Goal: Feedback & Contribution: Leave review/rating

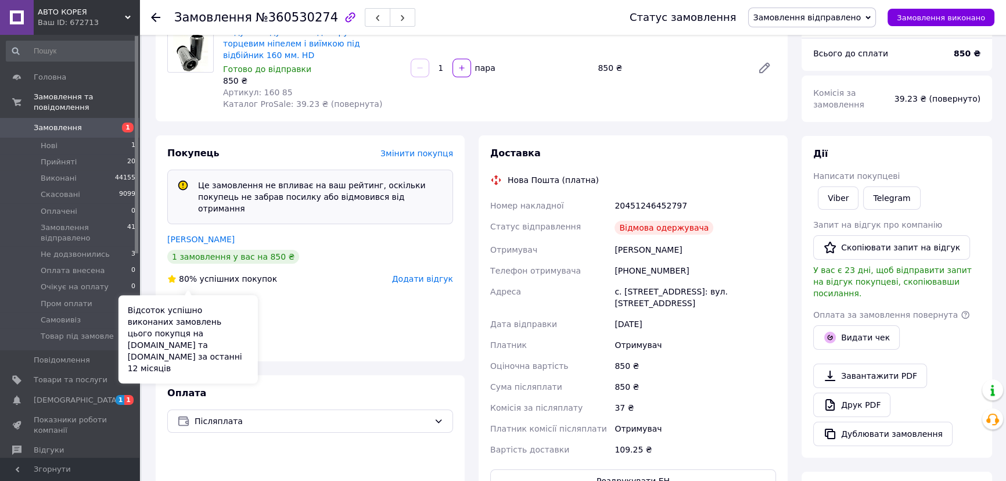
scroll to position [158, 0]
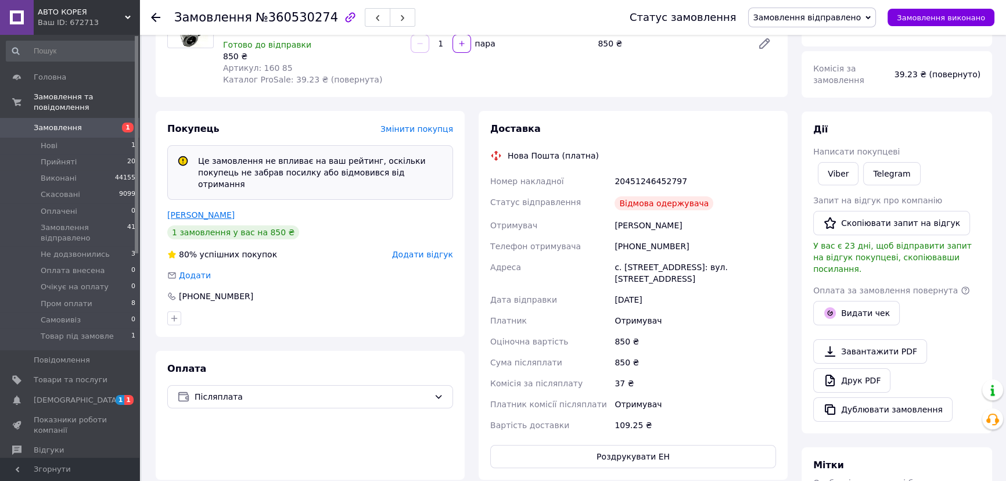
click at [200, 220] on link "Гринь Денис" at bounding box center [200, 214] width 67 height 9
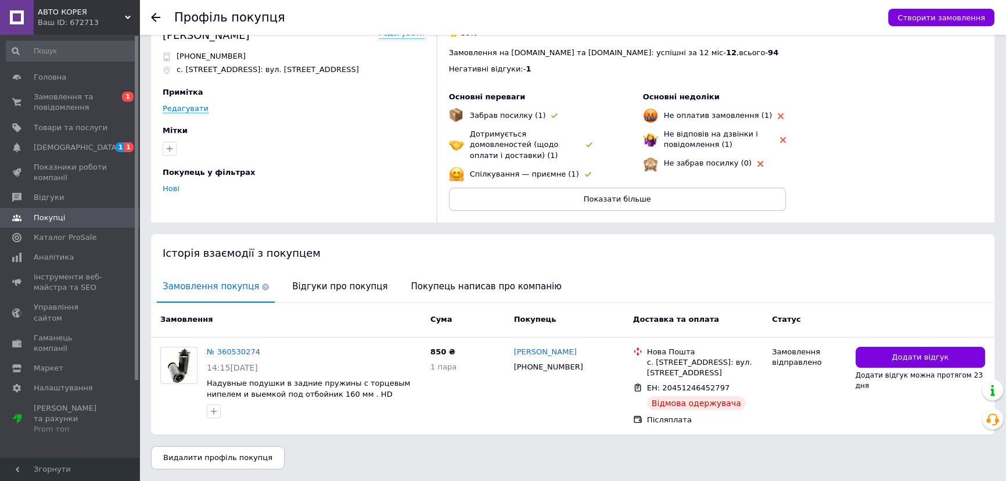
scroll to position [87, 0]
click at [333, 272] on span "Відгуки про покупця" at bounding box center [339, 287] width 107 height 30
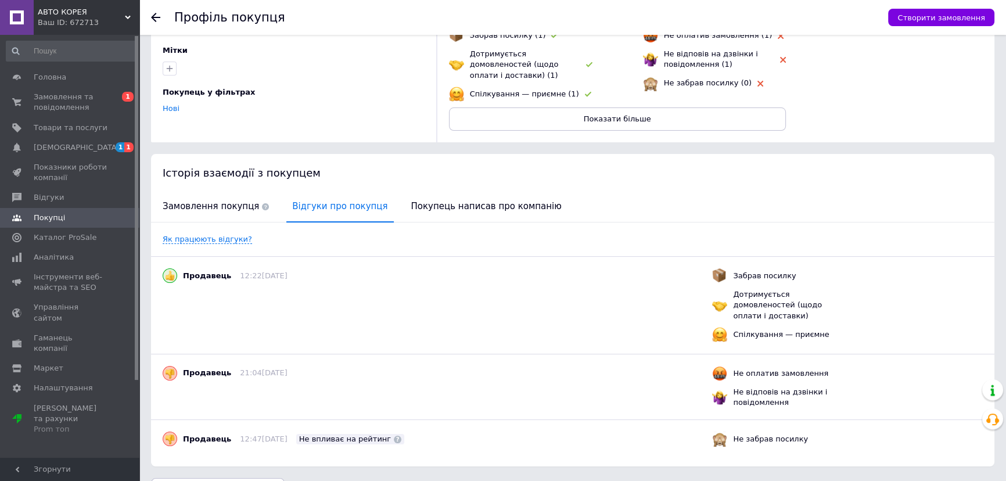
scroll to position [0, 0]
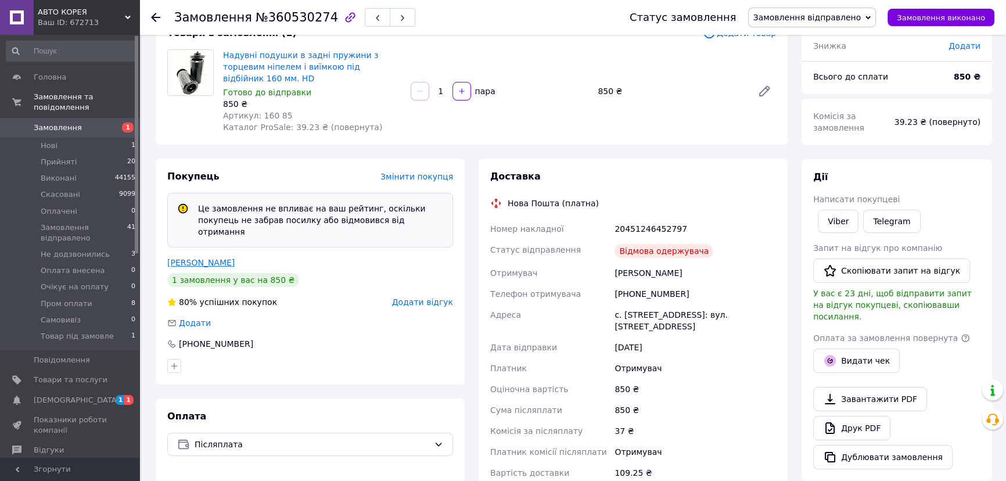
click at [224, 265] on link "Гринь Денис" at bounding box center [200, 262] width 67 height 9
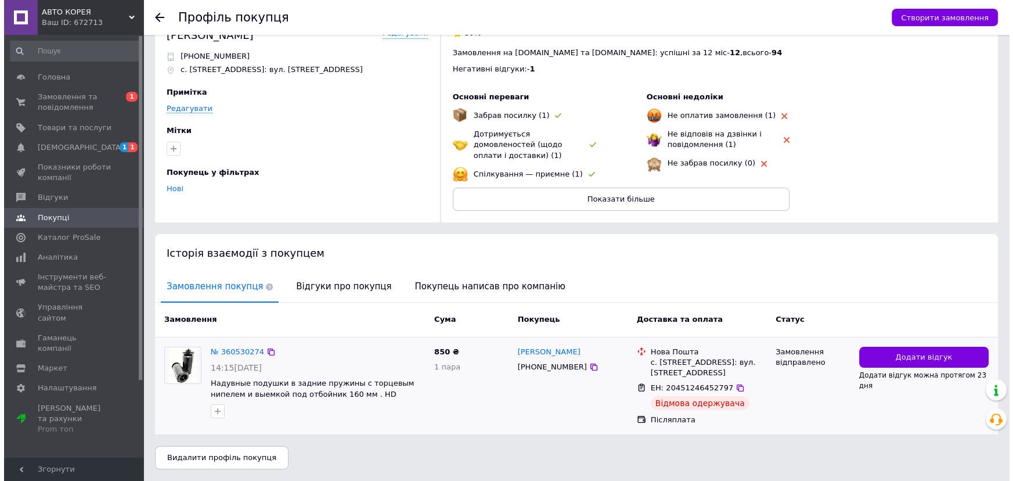
scroll to position [87, 0]
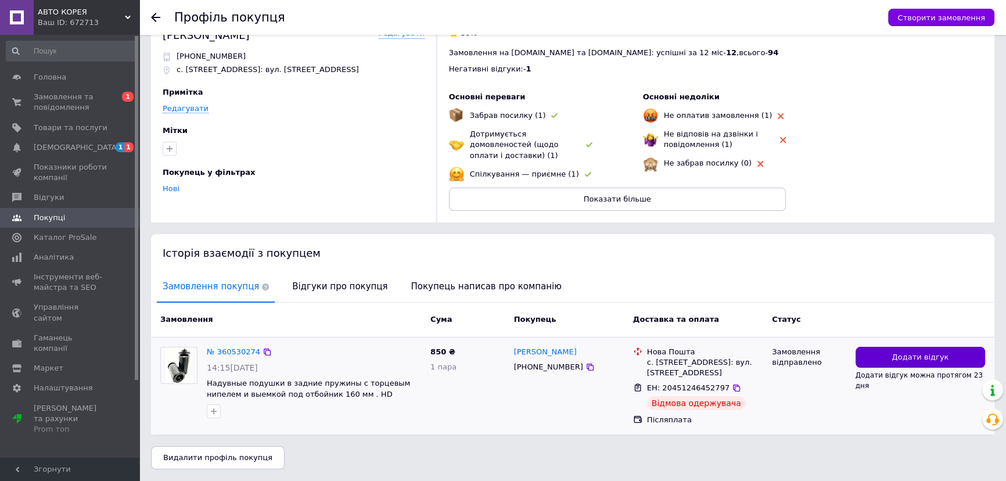
click at [892, 352] on span "Додати відгук" at bounding box center [919, 357] width 57 height 11
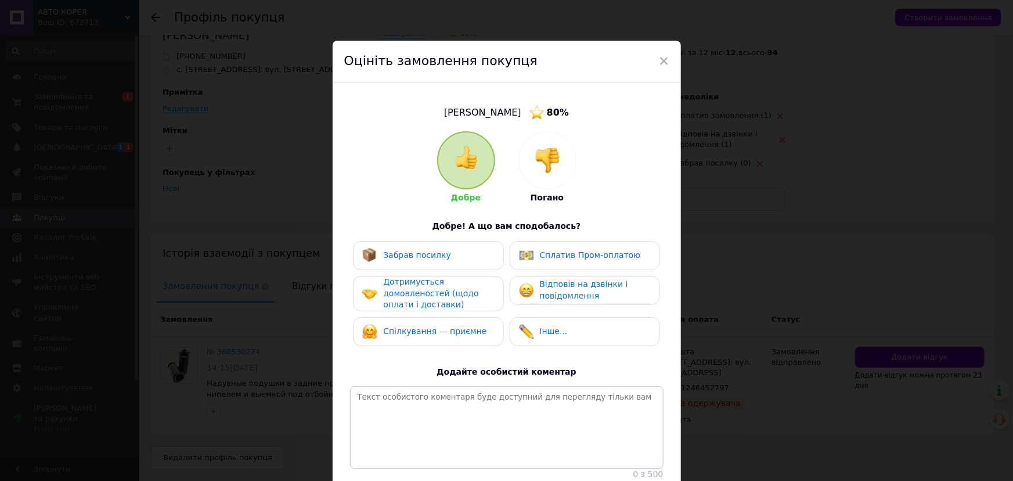
click at [526, 151] on div at bounding box center [547, 160] width 57 height 57
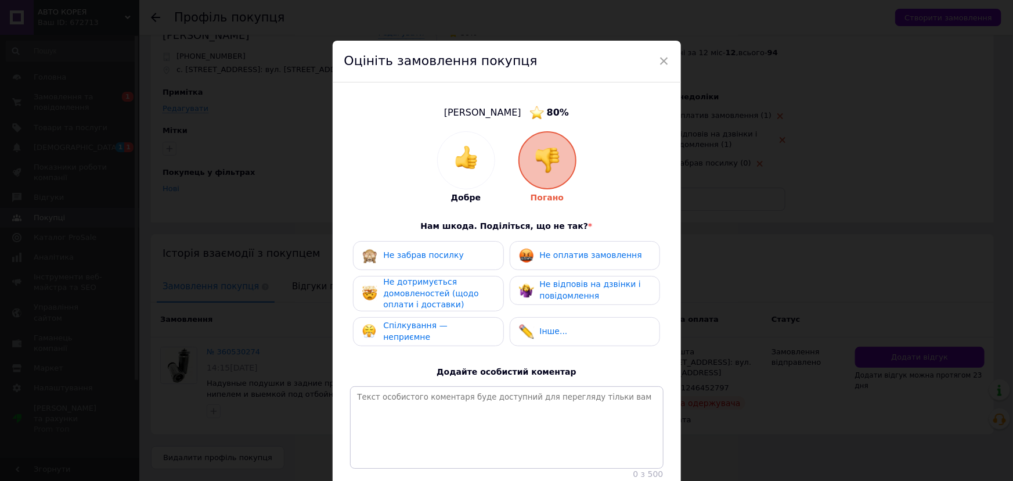
click at [436, 254] on span "Не забрав посилку" at bounding box center [423, 254] width 81 height 9
click at [429, 289] on span "Не дотримується домовленостей (щодо оплати і доставки)" at bounding box center [430, 293] width 95 height 32
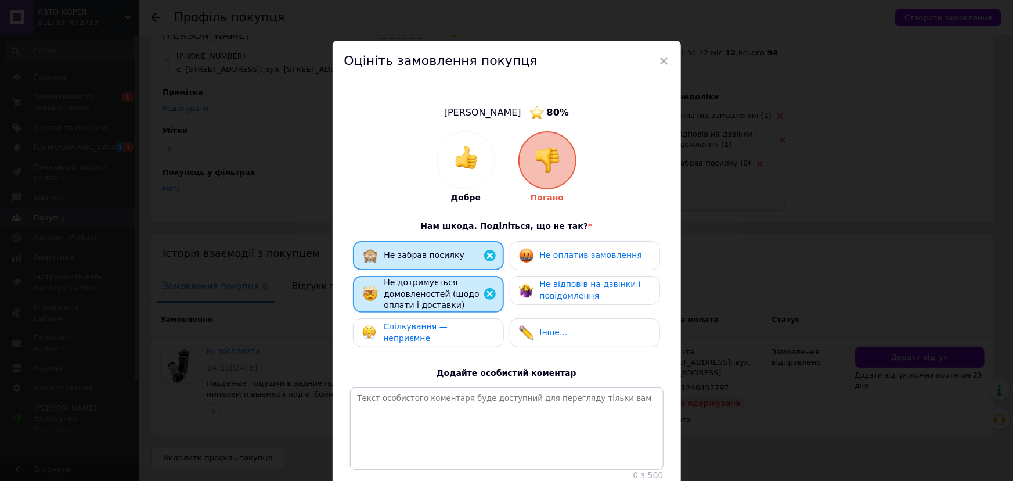
click at [528, 267] on div "Не оплатив замовлення" at bounding box center [585, 255] width 150 height 29
click at [447, 339] on span "Спілкування — неприємне" at bounding box center [415, 332] width 64 height 21
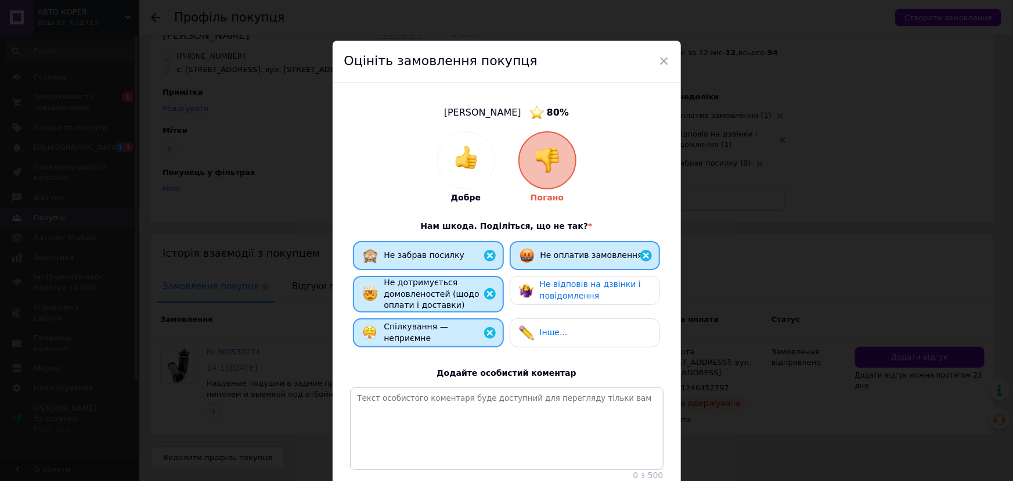
click at [447, 339] on span "Спілкування — неприємне" at bounding box center [416, 332] width 64 height 21
click at [523, 296] on img at bounding box center [526, 290] width 15 height 15
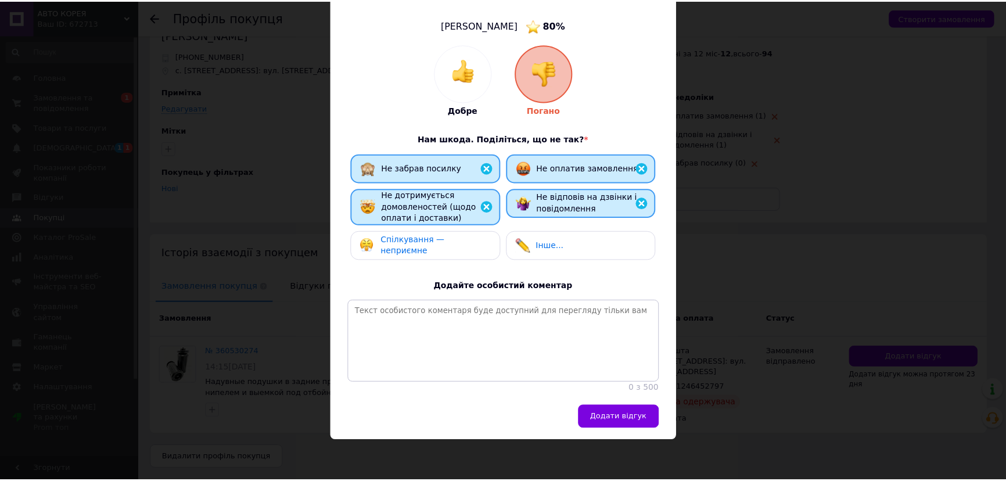
scroll to position [136, 0]
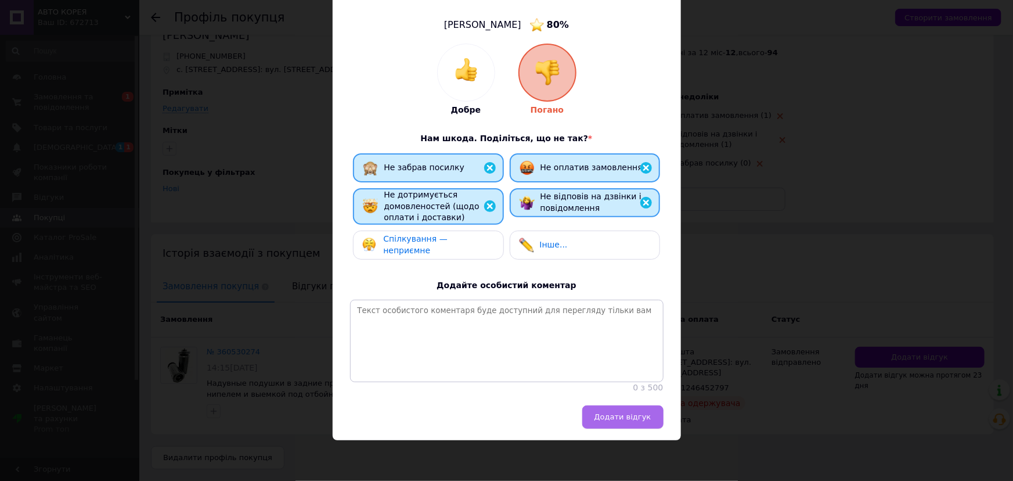
click at [592, 408] on button "Додати відгук" at bounding box center [623, 416] width 81 height 23
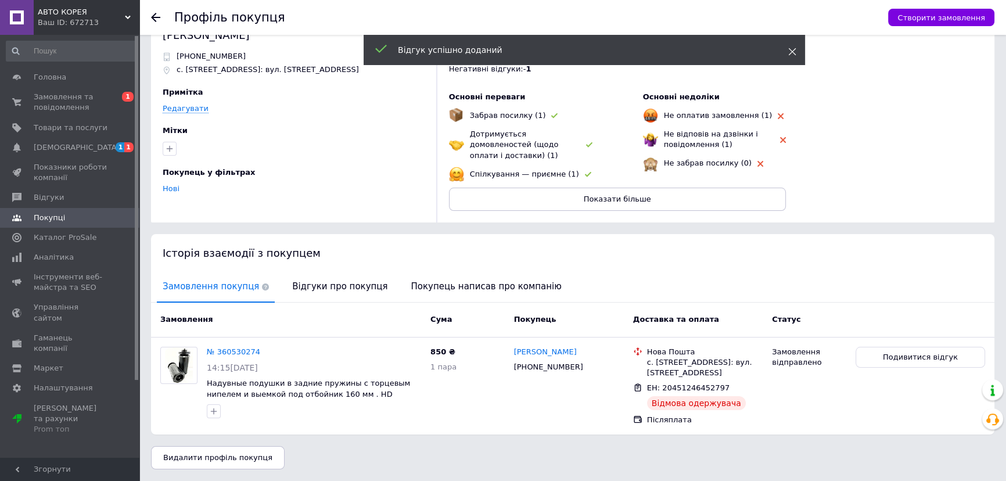
click at [788, 49] on icon at bounding box center [792, 52] width 8 height 8
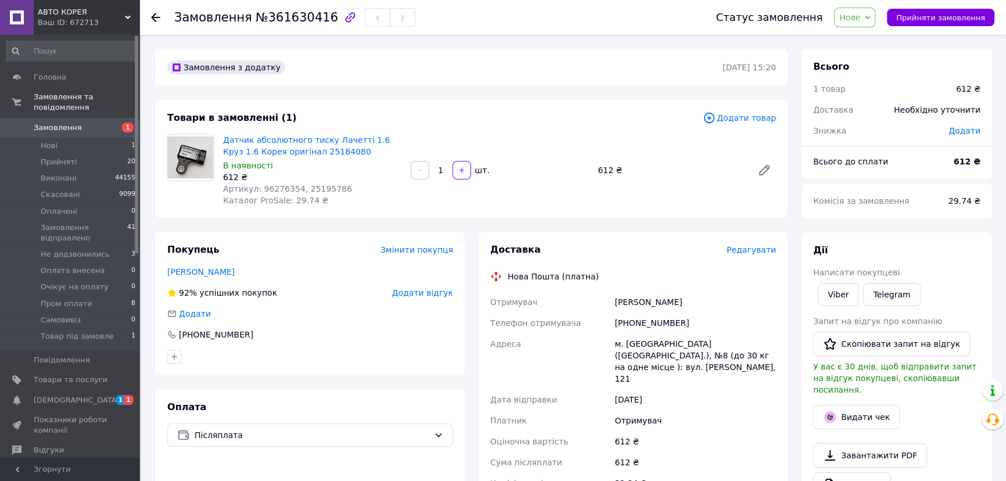
click at [839, 22] on span "Нове" at bounding box center [849, 17] width 21 height 9
click at [835, 38] on li "Прийнято" at bounding box center [891, 40] width 112 height 17
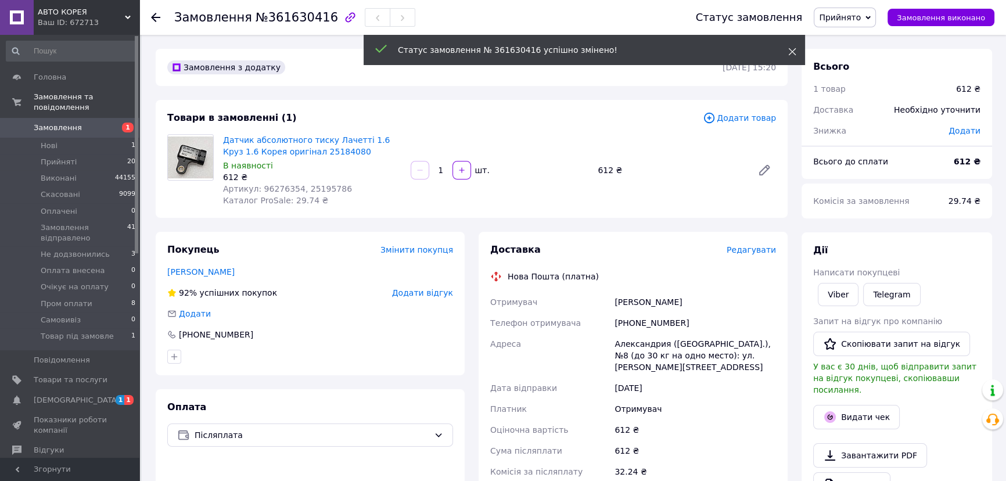
click at [793, 52] on icon at bounding box center [792, 52] width 8 height 8
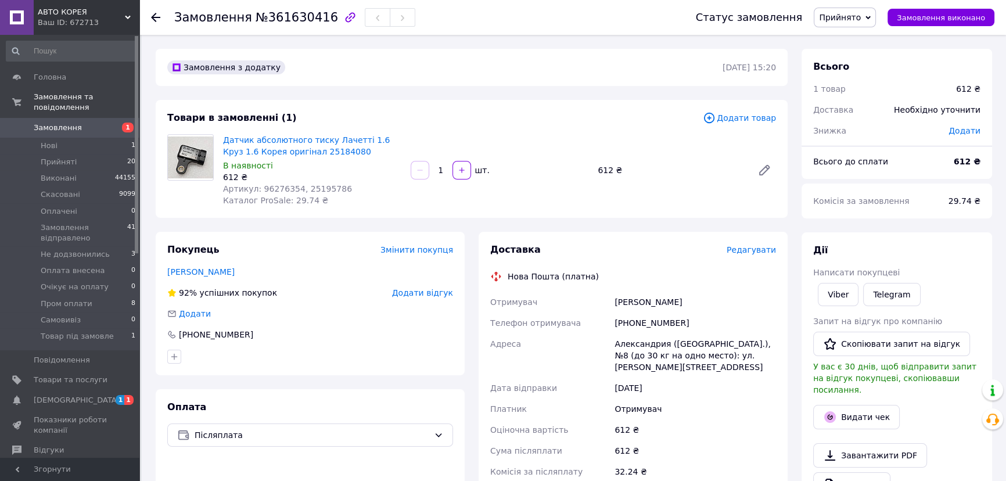
click at [740, 254] on span "Редагувати" at bounding box center [751, 249] width 49 height 9
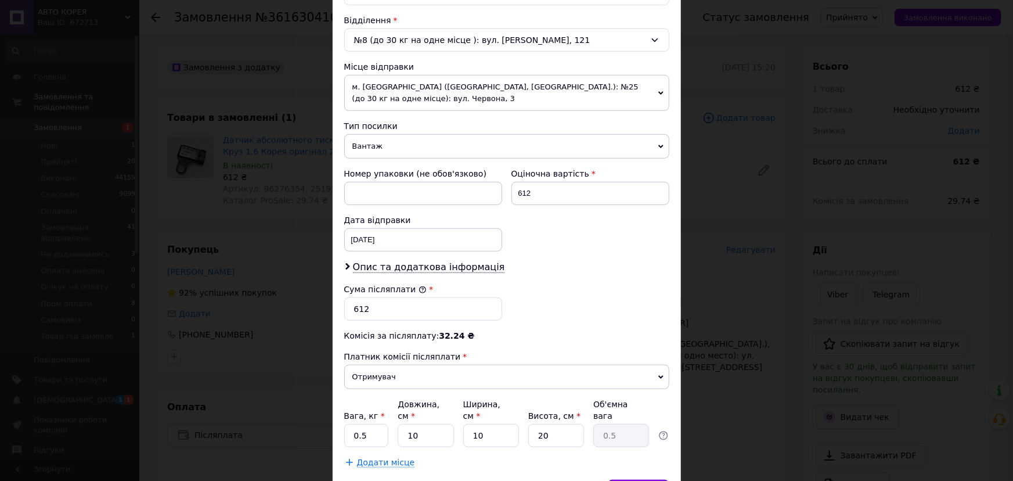
scroll to position [369, 0]
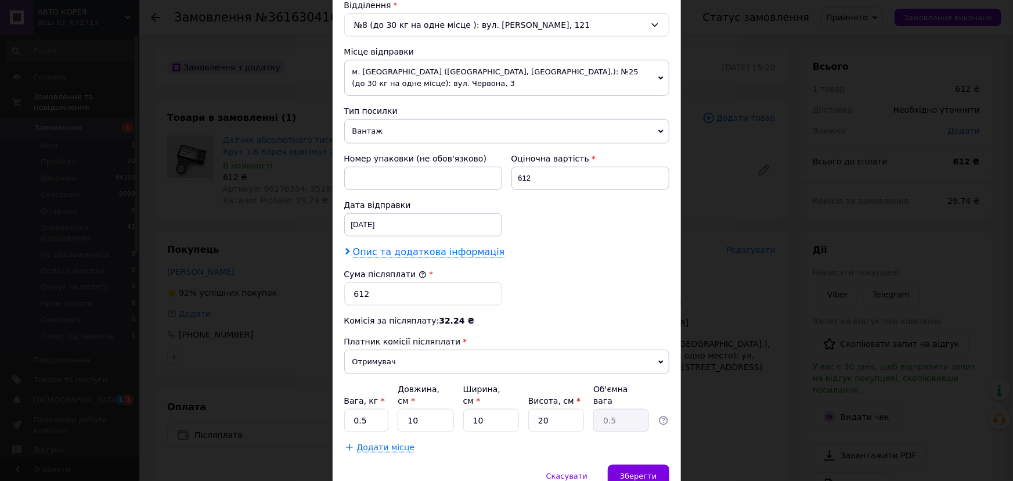
click at [408, 258] on span "Опис та додаткова інформація" at bounding box center [429, 252] width 152 height 12
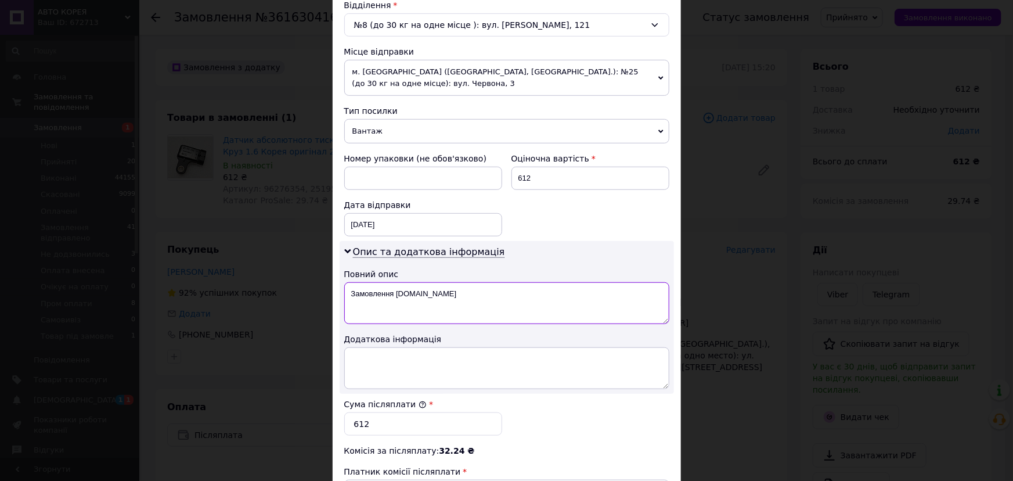
drag, startPoint x: 476, startPoint y: 314, endPoint x: 368, endPoint y: 308, distance: 108.8
click at [366, 308] on textarea "Замовлення [DOMAIN_NAME]" at bounding box center [506, 303] width 325 height 42
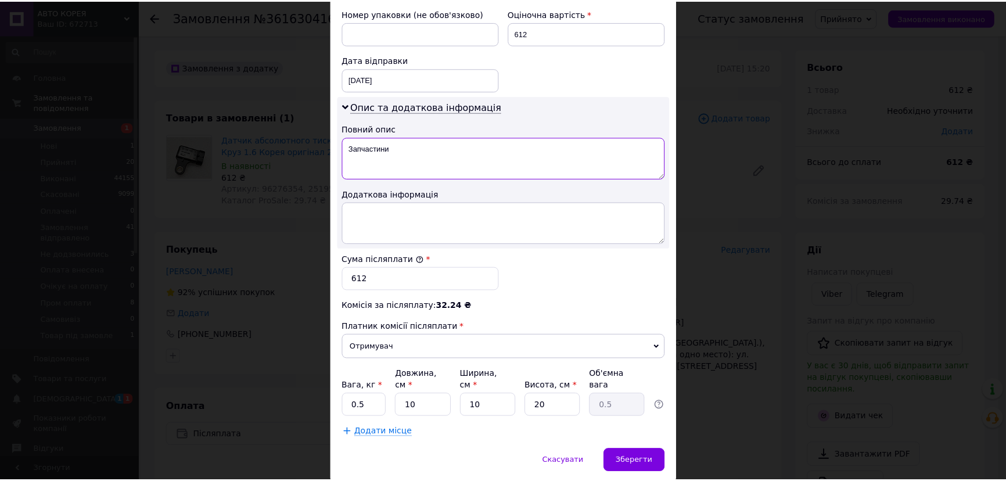
scroll to position [566, 0]
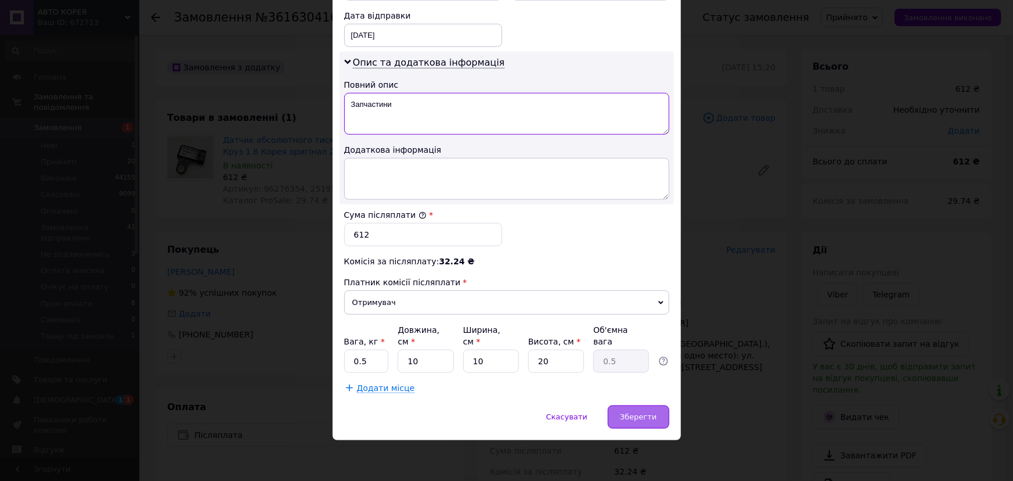
type textarea "Запчастини"
click at [635, 421] on span "Зберегти" at bounding box center [638, 416] width 37 height 9
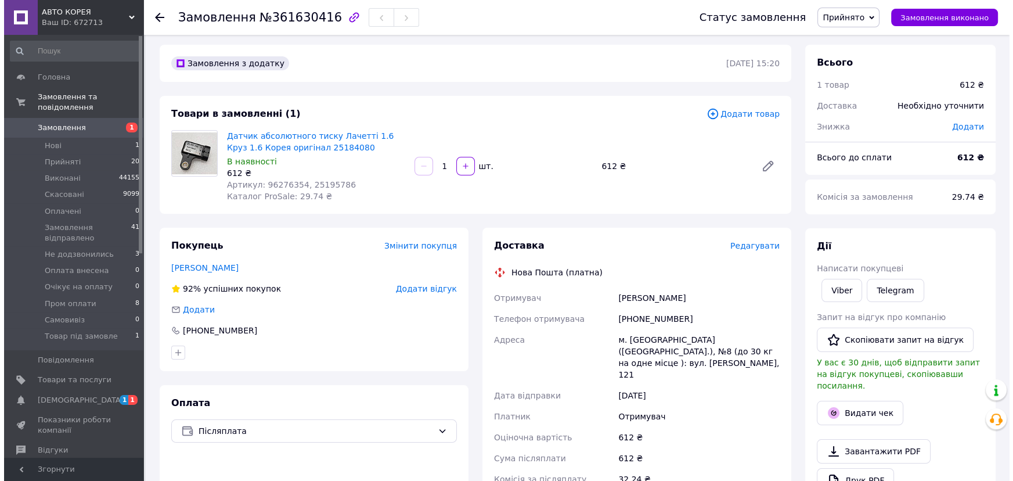
scroll to position [0, 0]
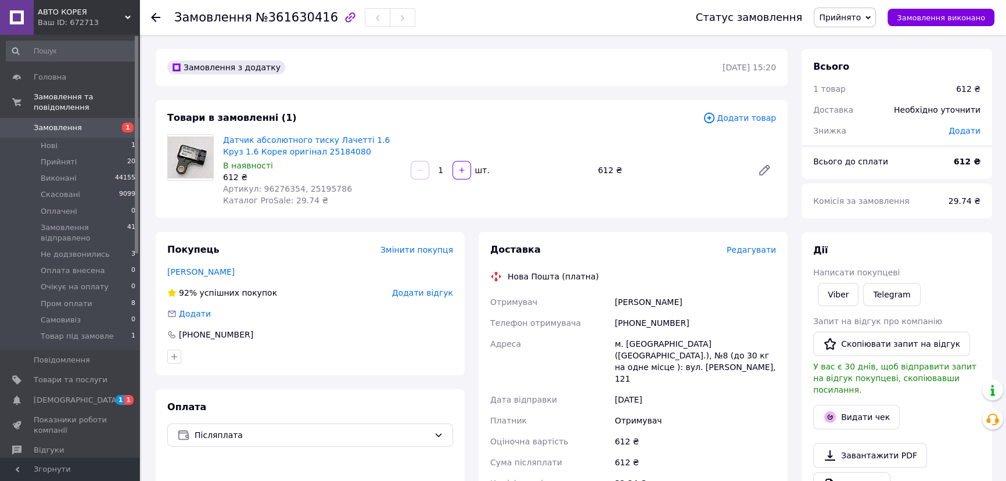
click at [735, 251] on span "Редагувати" at bounding box center [751, 249] width 49 height 9
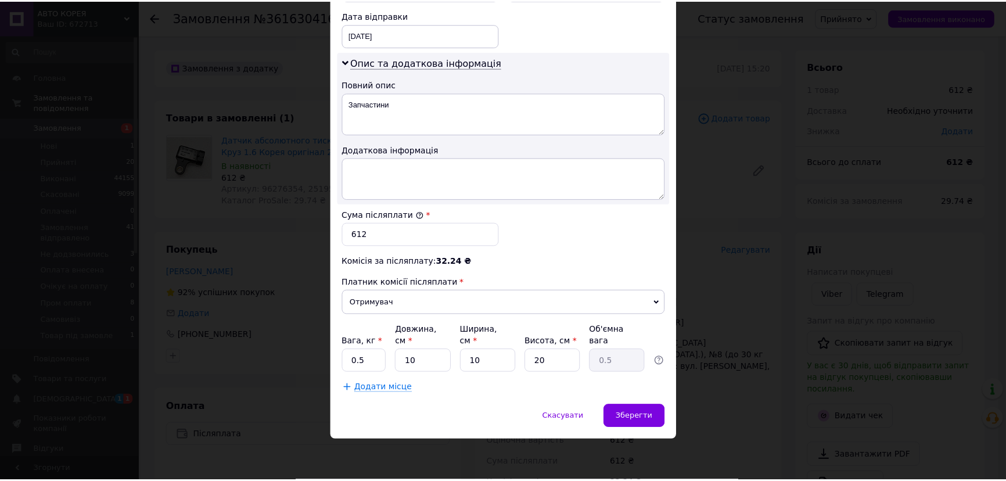
scroll to position [566, 0]
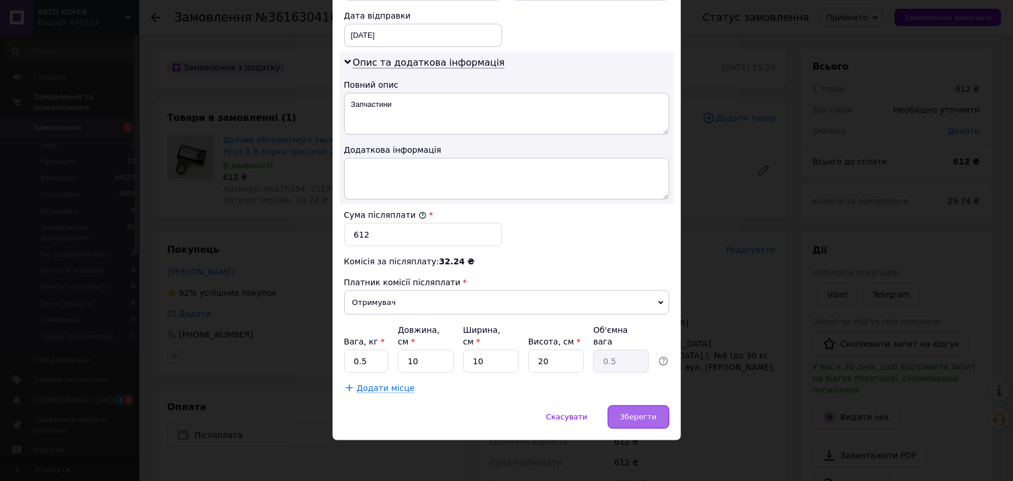
click at [620, 427] on div "Зберегти" at bounding box center [638, 416] width 61 height 23
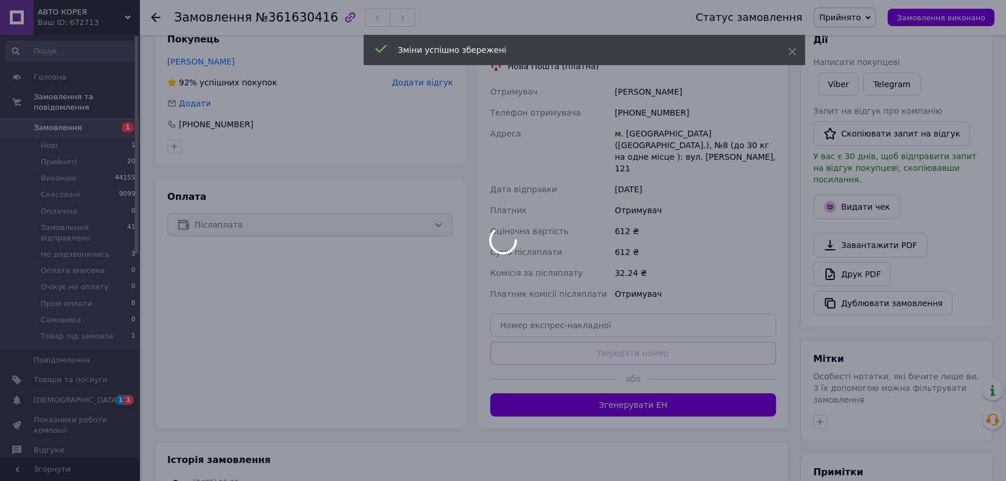
scroll to position [211, 0]
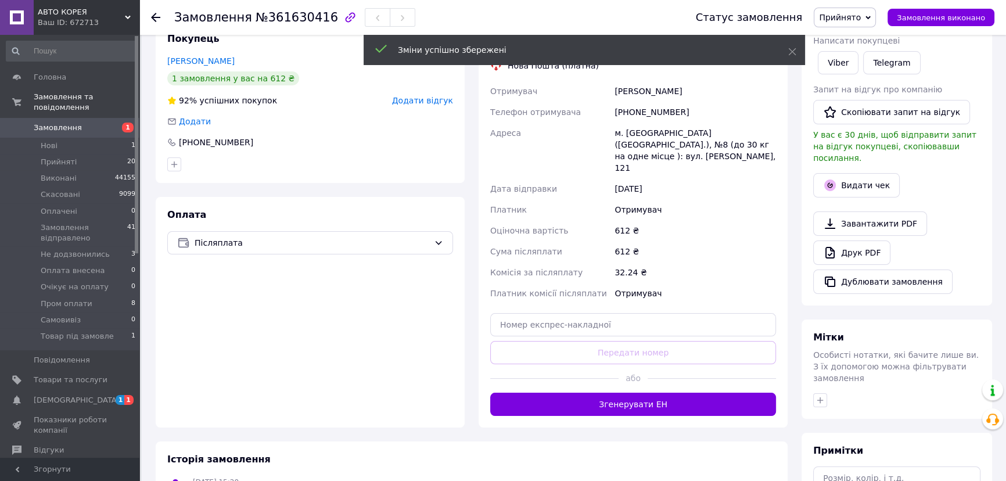
click at [613, 415] on button "Згенерувати ЕН" at bounding box center [633, 404] width 286 height 23
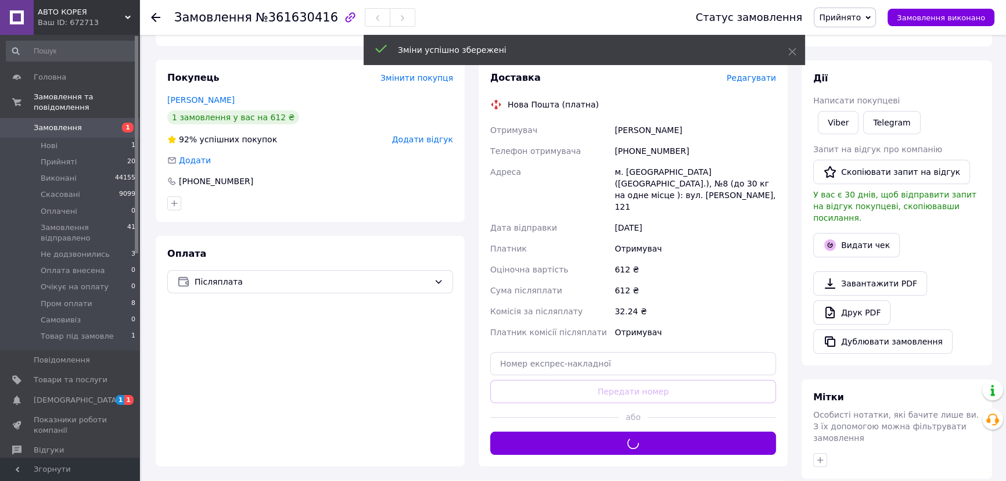
scroll to position [105, 0]
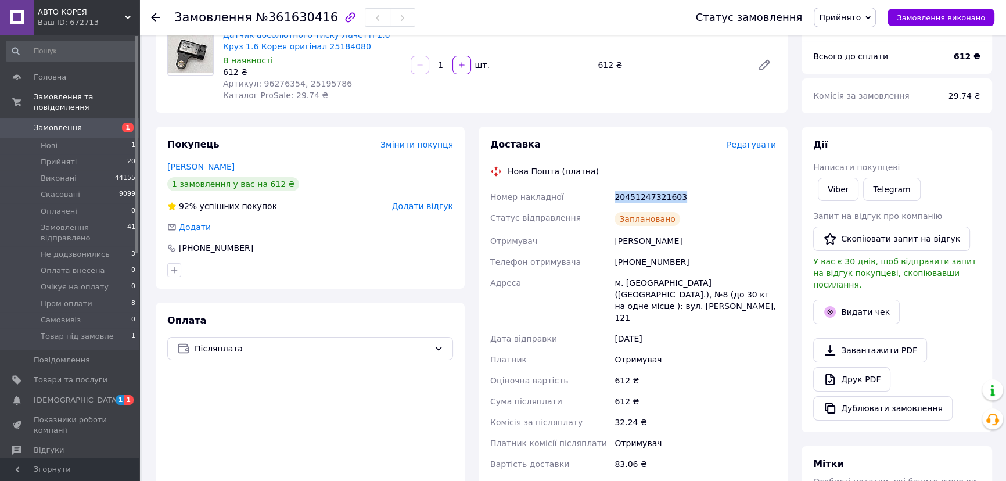
drag, startPoint x: 692, startPoint y: 194, endPoint x: 617, endPoint y: 195, distance: 74.9
click at [617, 195] on div "20451247321603" at bounding box center [695, 196] width 166 height 21
copy div "20451247321603"
click at [57, 151] on span "Нові" at bounding box center [49, 146] width 17 height 10
